Goal: Navigation & Orientation: Go to known website

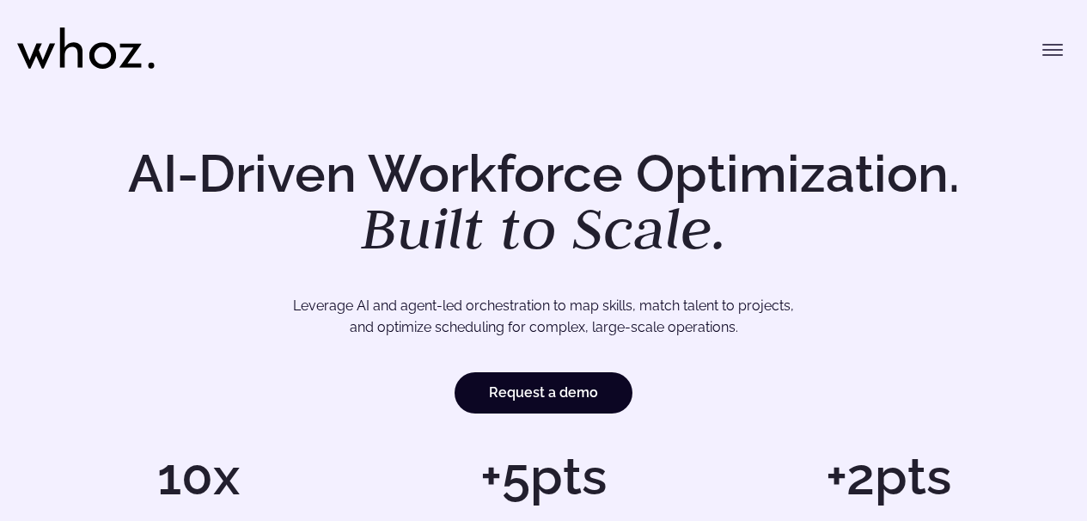
click at [1043, 45] on icon "Toggle menu" at bounding box center [1052, 45] width 19 height 0
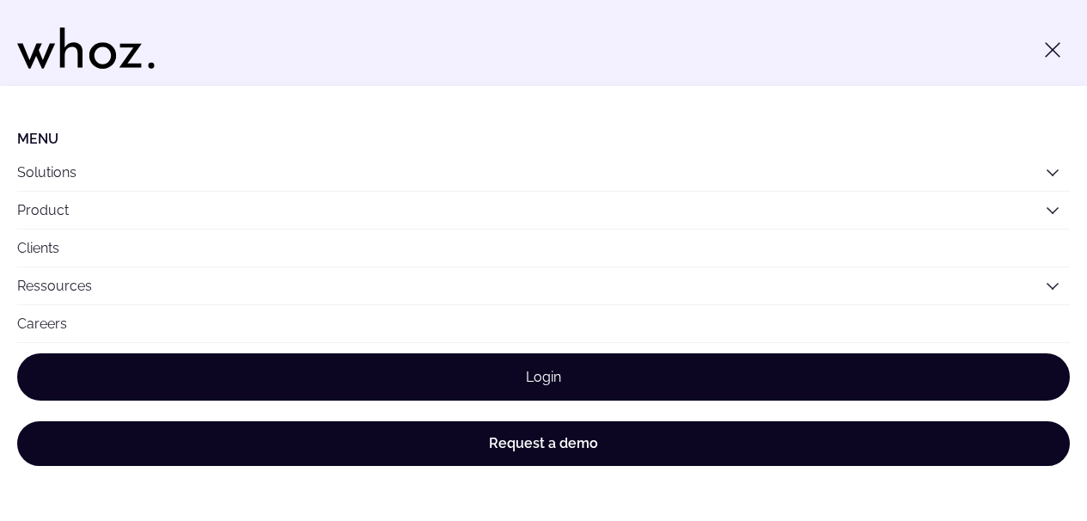
click at [613, 363] on link "Login" at bounding box center [543, 376] width 1052 height 47
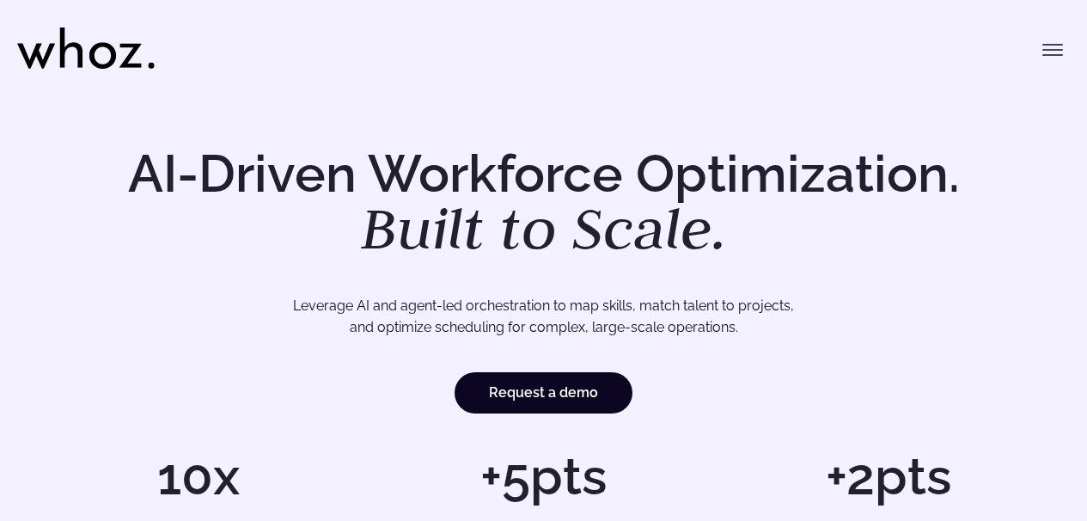
click at [1044, 48] on icon "Toggle menu" at bounding box center [1052, 50] width 21 height 21
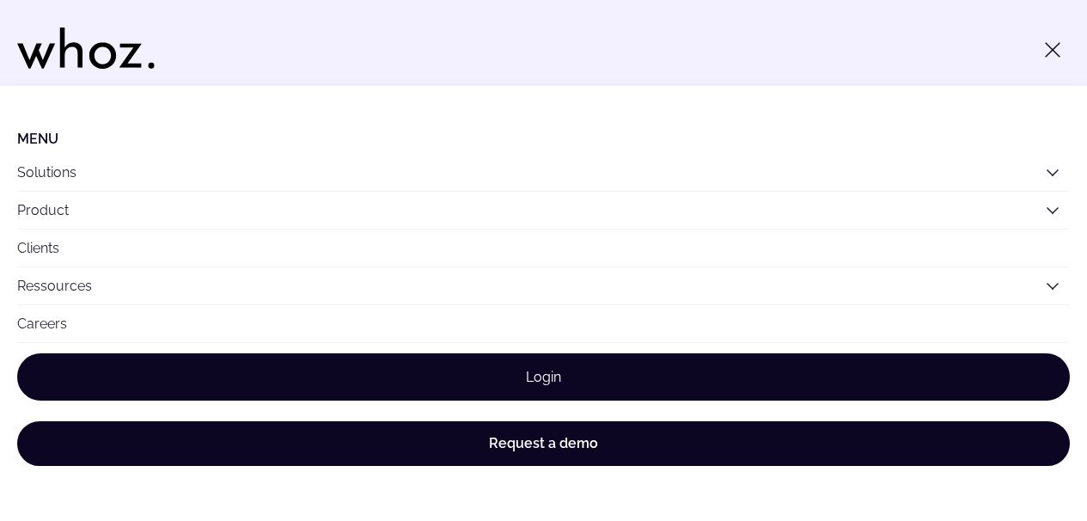
click at [523, 382] on link "Login" at bounding box center [543, 376] width 1052 height 47
